Goal: Information Seeking & Learning: Understand process/instructions

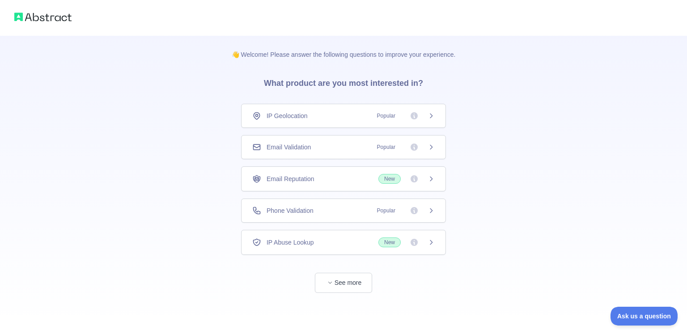
click at [301, 149] on span "Email Validation" at bounding box center [289, 147] width 44 height 9
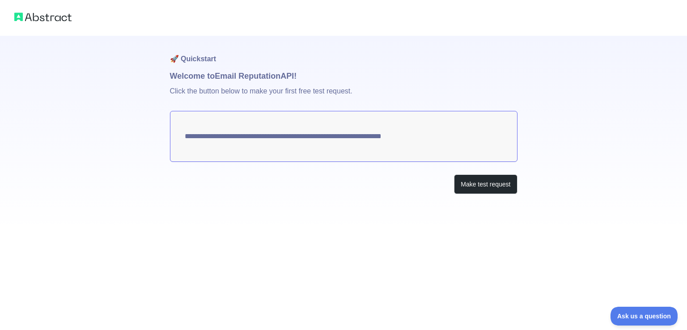
drag, startPoint x: 428, startPoint y: 137, endPoint x: 201, endPoint y: 142, distance: 227.3
click at [240, 128] on textarea "**********" at bounding box center [344, 136] width 348 height 51
drag, startPoint x: 112, startPoint y: 119, endPoint x: 333, endPoint y: 156, distance: 224.0
click at [329, 156] on div "**********" at bounding box center [343, 115] width 687 height 230
drag, startPoint x: 551, startPoint y: 115, endPoint x: 284, endPoint y: 116, distance: 267.5
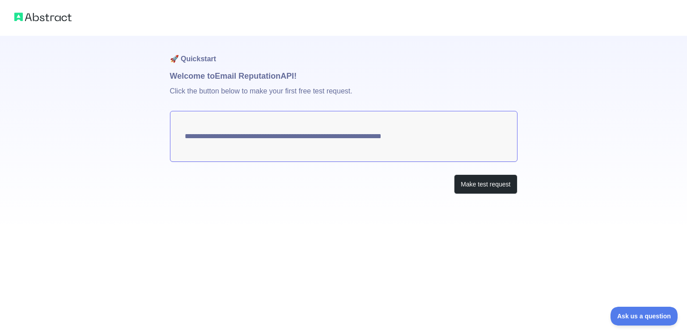
click at [318, 116] on div "**********" at bounding box center [343, 115] width 687 height 230
click at [479, 180] on button "Make test request" at bounding box center [485, 184] width 63 height 20
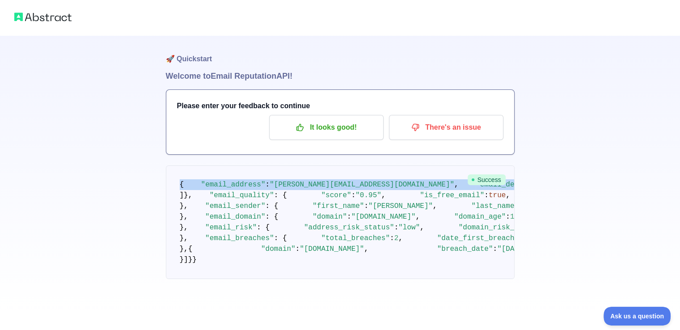
drag, startPoint x: 175, startPoint y: 183, endPoint x: 218, endPoint y: 214, distance: 53.0
click at [218, 214] on pre "{ "email_address" : "rodrigo.rs2013@gmail.com" , "email_deliverability" : { "st…" at bounding box center [340, 222] width 349 height 114
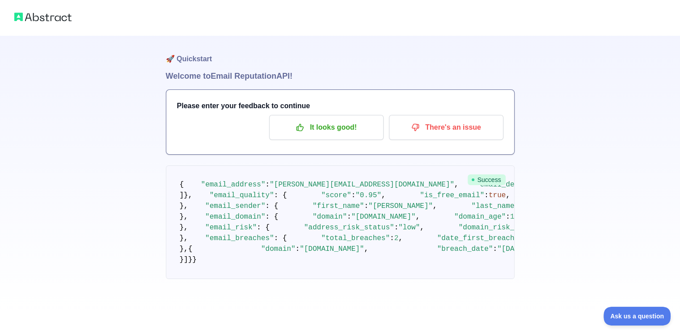
click at [400, 243] on pre "{ "email_address" : "rodrigo.rs2013@gmail.com" , "email_deliverability" : { "st…" at bounding box center [340, 222] width 349 height 114
click at [464, 233] on pre "{ "email_address" : "rodrigo.rs2013@gmail.com" , "email_deliverability" : { "st…" at bounding box center [340, 222] width 349 height 114
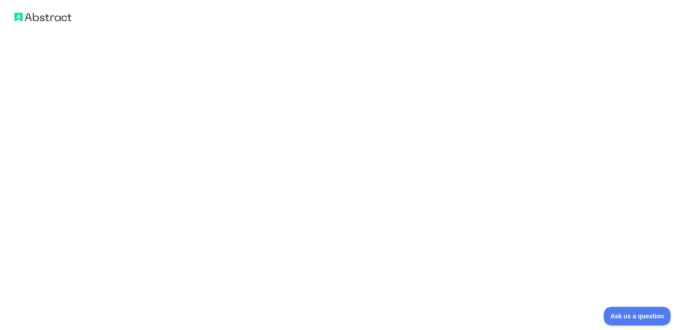
scroll to position [607, 0]
drag, startPoint x: 165, startPoint y: 175, endPoint x: 224, endPoint y: 276, distance: 116.9
copy code "{ "email_address" : "rodrigo.rs2013@gmail.com" , "email_deliverability" : { "st…"
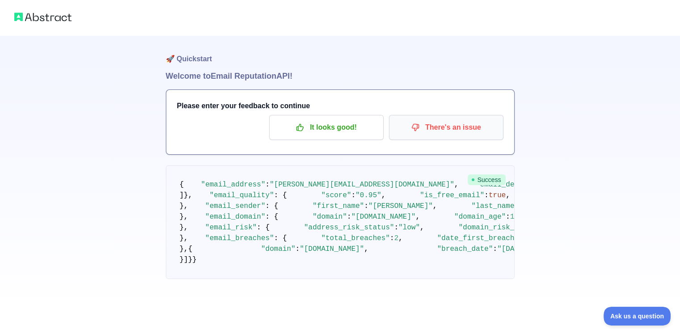
scroll to position [0, 0]
click at [64, 17] on img at bounding box center [42, 17] width 57 height 13
click at [45, 13] on img at bounding box center [42, 17] width 57 height 13
click at [199, 58] on h1 "🚀 Quickstart" at bounding box center [340, 53] width 349 height 34
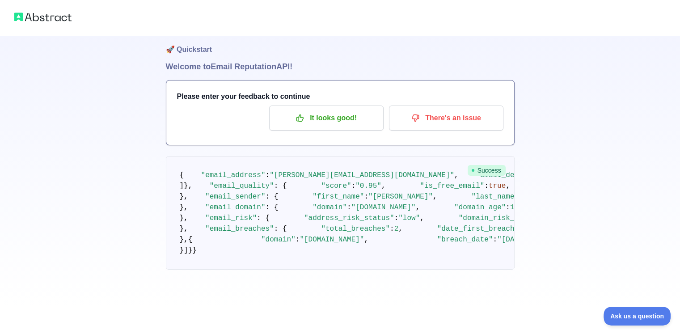
scroll to position [45, 0]
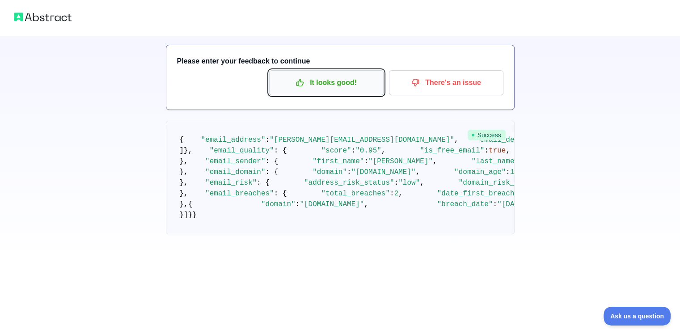
click at [336, 83] on p "It looks good!" at bounding box center [326, 82] width 101 height 15
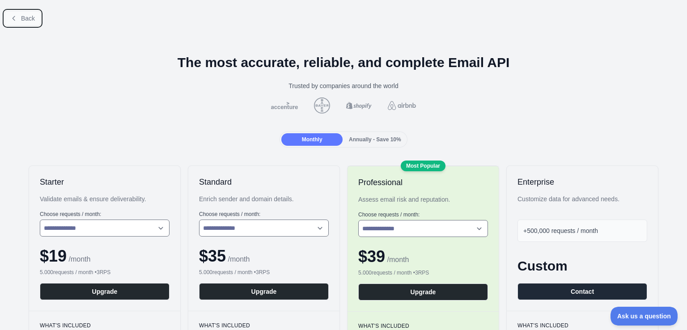
click at [21, 18] on span "Back" at bounding box center [28, 18] width 14 height 7
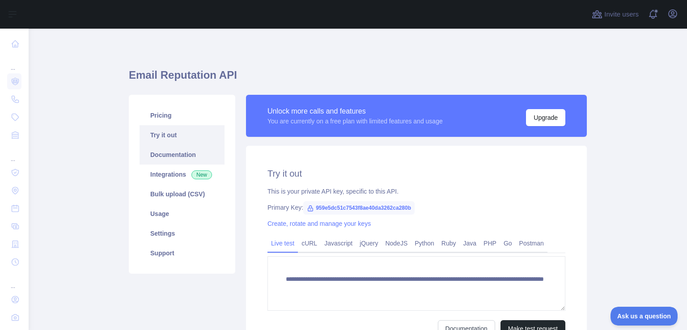
click at [155, 160] on link "Documentation" at bounding box center [182, 155] width 85 height 20
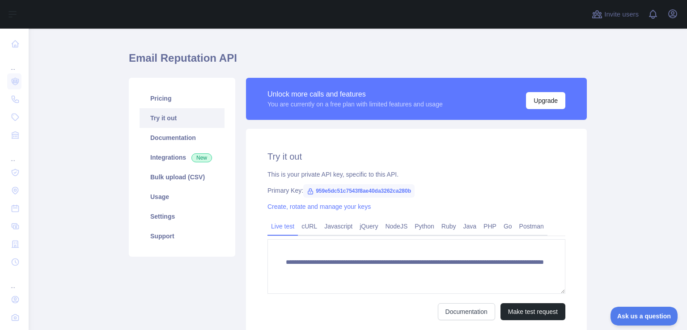
scroll to position [45, 0]
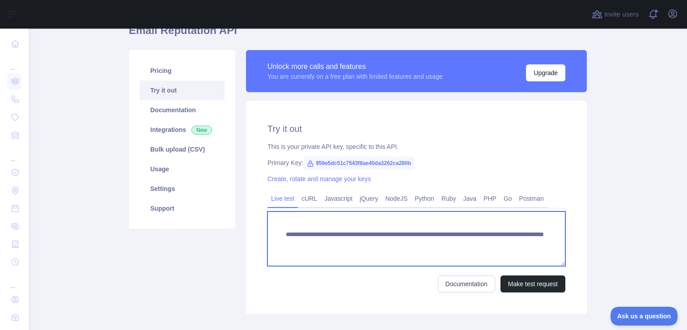
click at [399, 247] on textarea "**********" at bounding box center [416, 239] width 298 height 55
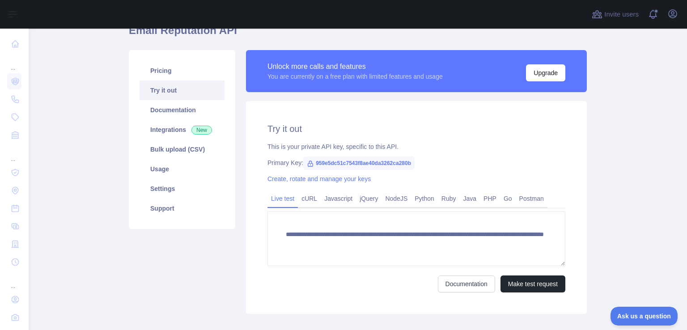
click at [340, 162] on span "959e5dc51c7543f8ae40da3262ca280b" at bounding box center [358, 163] width 111 height 13
click at [360, 166] on span "959e5dc51c7543f8ae40da3262ca280b" at bounding box center [358, 163] width 111 height 13
click at [392, 162] on span "959e5dc51c7543f8ae40da3262ca280b" at bounding box center [358, 163] width 111 height 13
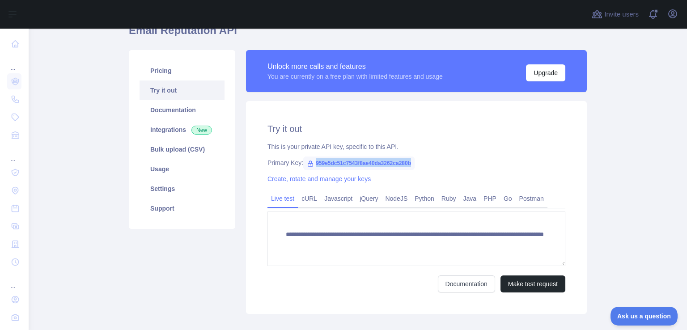
click at [392, 162] on span "959e5dc51c7543f8ae40da3262ca280b" at bounding box center [358, 163] width 111 height 13
copy span "959e5dc51c7543f8ae40da3262ca280b"
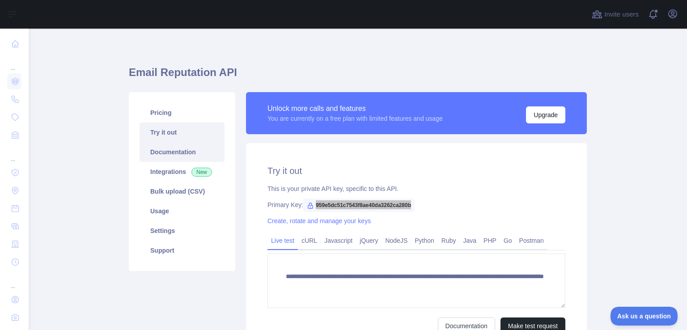
scroll to position [0, 0]
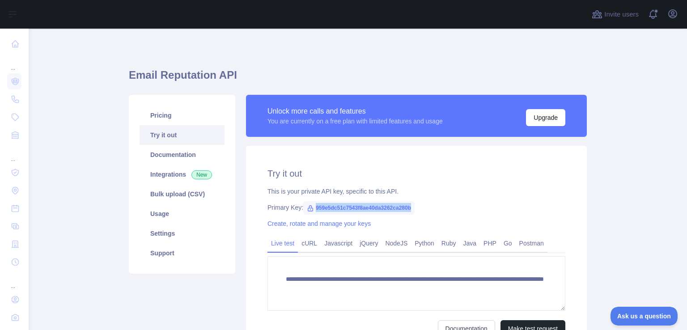
click at [385, 210] on span "959e5dc51c7543f8ae40da3262ca280b" at bounding box center [358, 207] width 111 height 13
